Goal: Transaction & Acquisition: Book appointment/travel/reservation

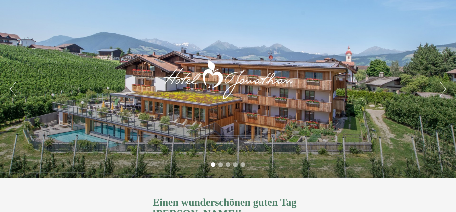
click at [442, 91] on button "Next" at bounding box center [443, 89] width 6 height 14
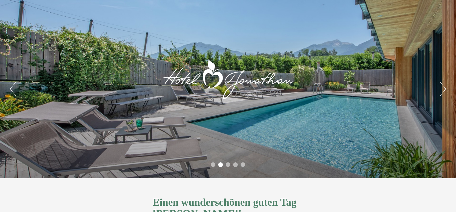
click at [442, 91] on button "Next" at bounding box center [443, 89] width 6 height 14
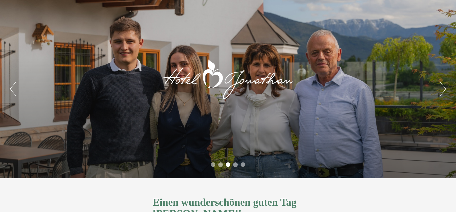
click at [442, 91] on button "Next" at bounding box center [443, 89] width 6 height 14
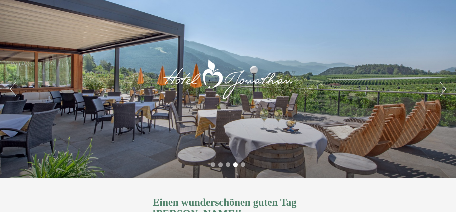
click at [442, 91] on button "Next" at bounding box center [443, 89] width 6 height 14
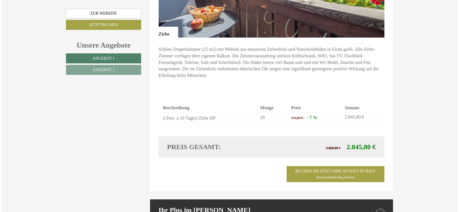
scroll to position [851, 0]
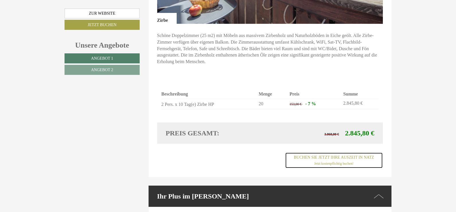
click at [342, 162] on span "Jetzt kostenpflichtig buchen!" at bounding box center [334, 164] width 39 height 4
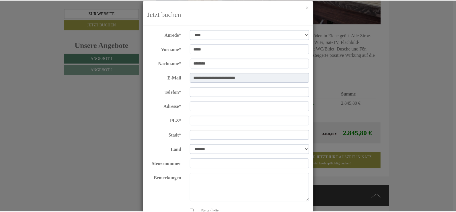
scroll to position [0, 0]
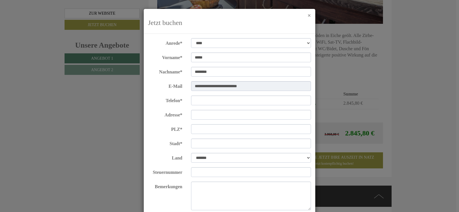
click at [308, 15] on button "×" at bounding box center [309, 16] width 3 height 6
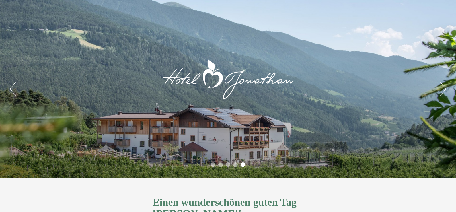
click at [301, 69] on div "Previous Next 1 2 3 4 5" at bounding box center [228, 89] width 456 height 178
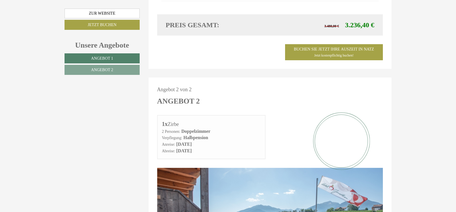
scroll to position [493, 0]
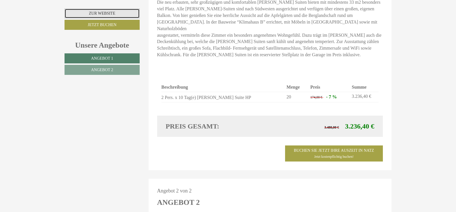
click at [98, 15] on link "Zur Website" at bounding box center [102, 14] width 75 height 10
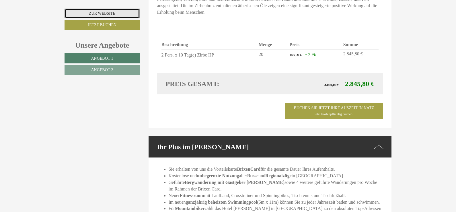
scroll to position [898, 0]
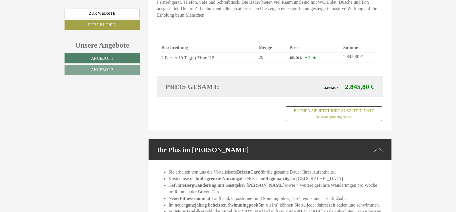
click at [341, 106] on link "Buchen Sie jetzt ihre Auszeit in Natz Jetzt kostenpflichtig buchen!" at bounding box center [334, 114] width 98 height 16
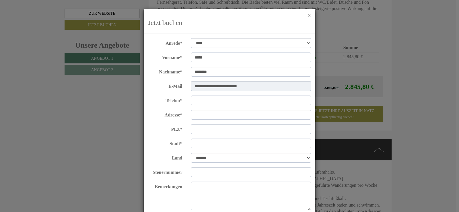
click at [308, 14] on button "×" at bounding box center [309, 16] width 3 height 6
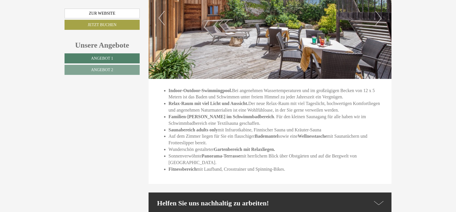
scroll to position [0, 0]
